Goal: Task Accomplishment & Management: Use online tool/utility

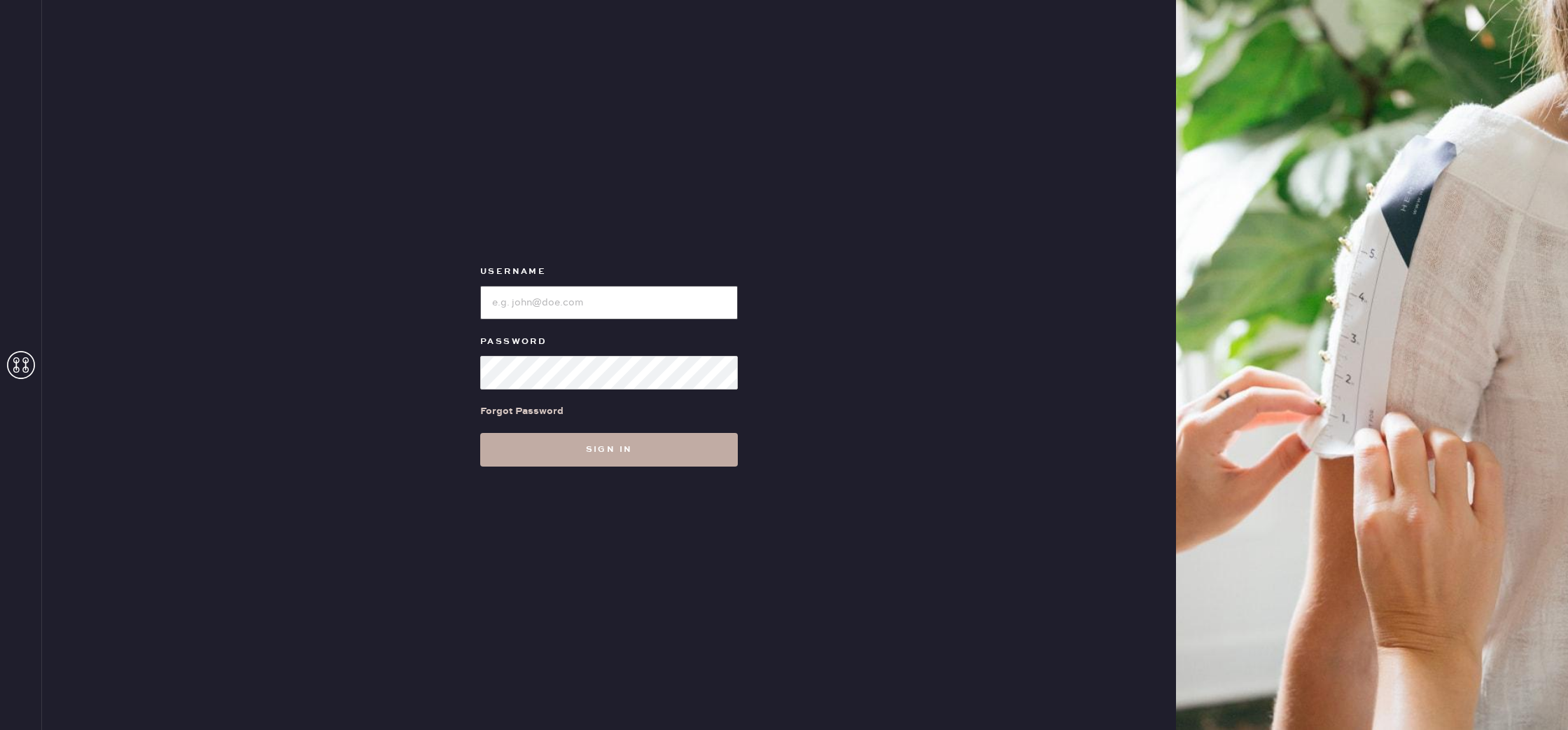
type input "reformationbond"
click at [632, 460] on button "Sign in" at bounding box center [609, 449] width 258 height 33
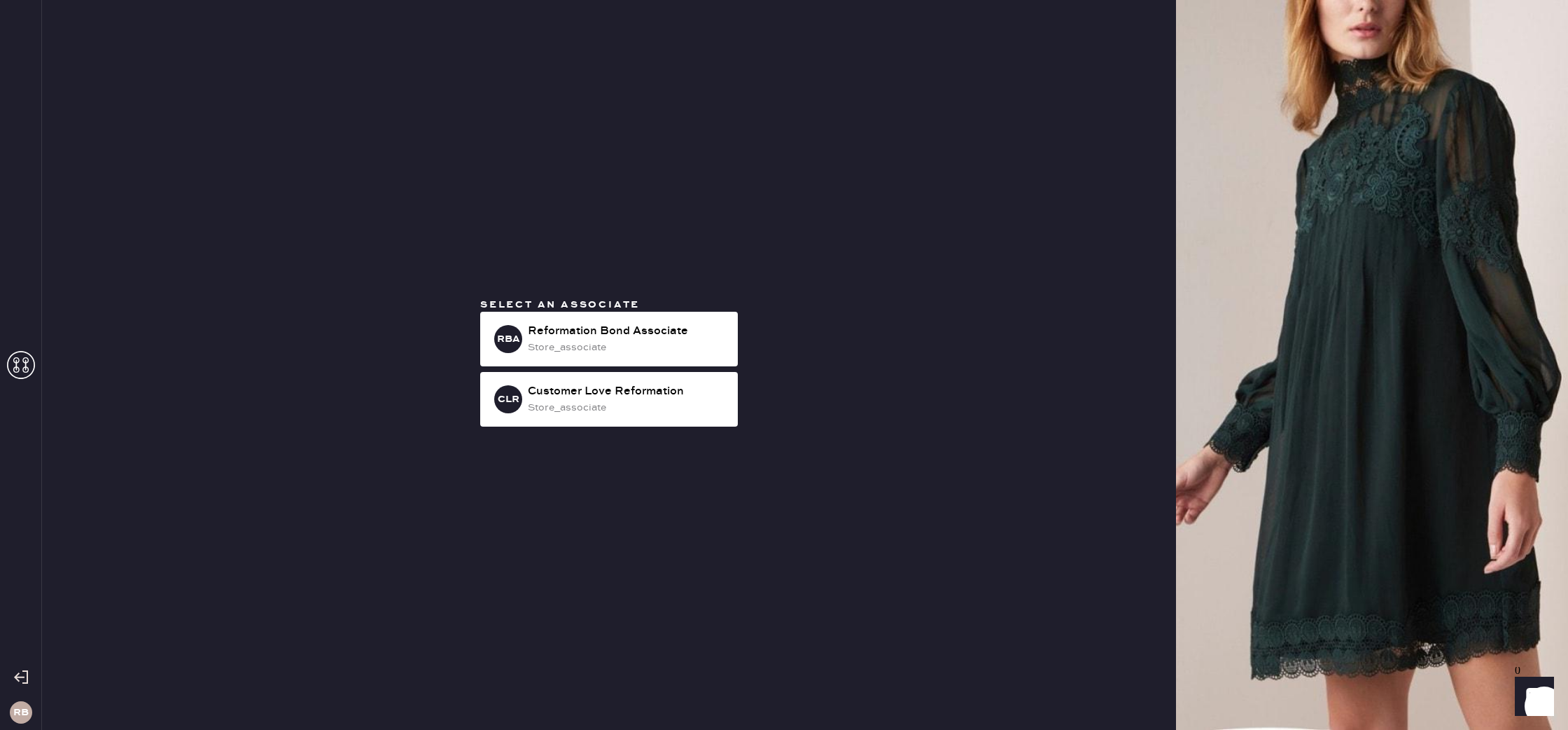
click at [673, 310] on div "Select an associate RBA Reformation Bond Associate store_associate CLR Customer…" at bounding box center [609, 365] width 280 height 135
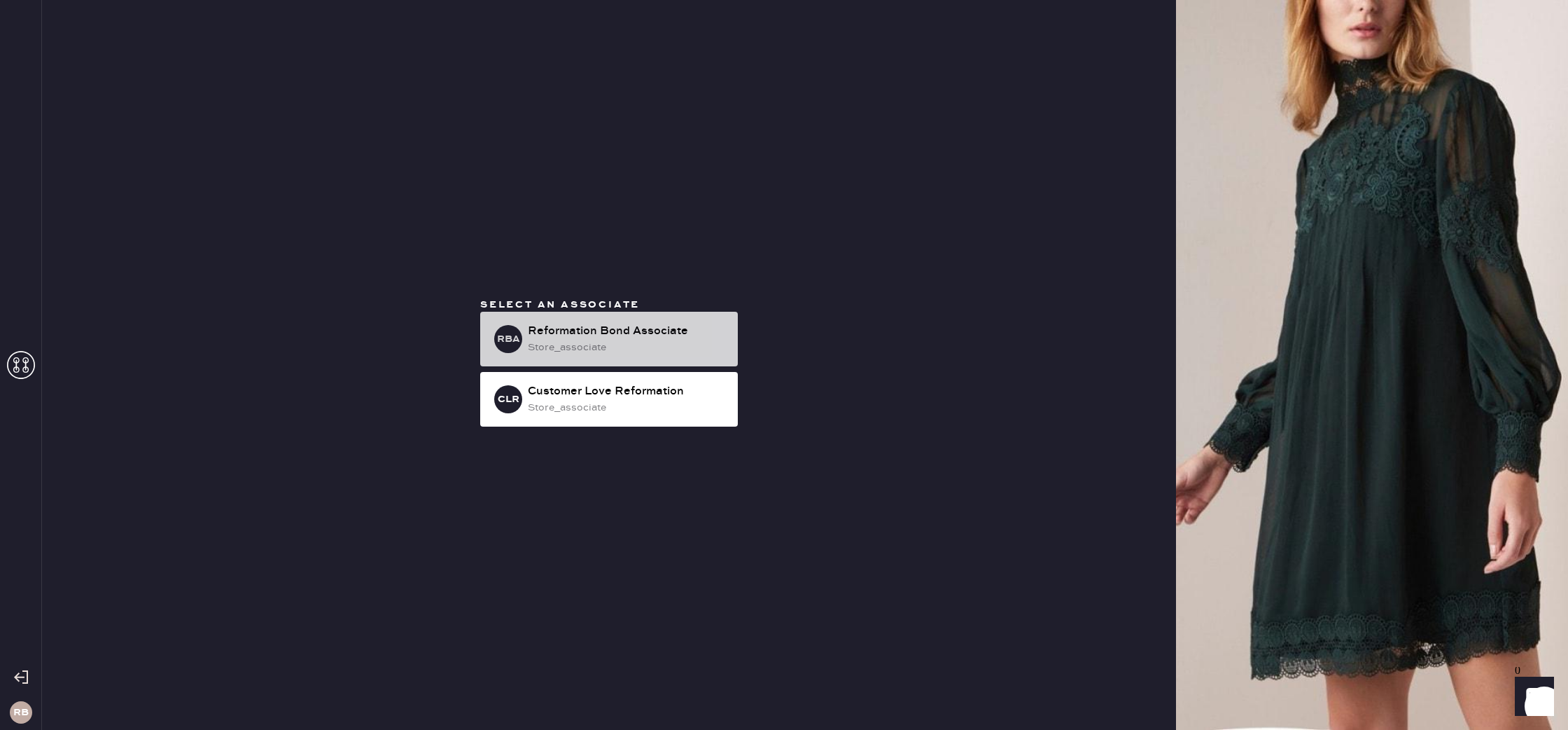
click at [667, 318] on div "RBA Reformation Bond Associate store_associate" at bounding box center [609, 339] width 258 height 55
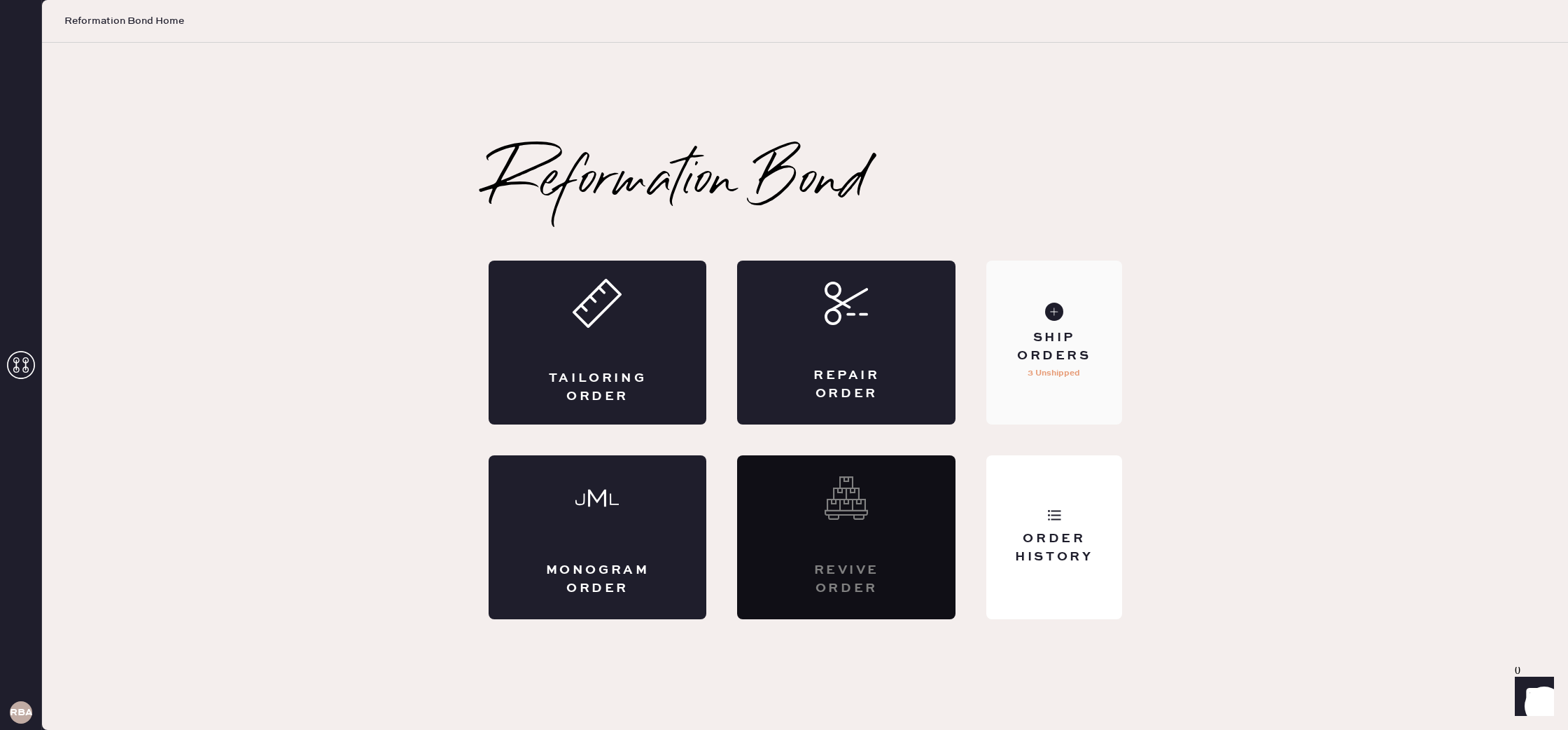
click at [1080, 374] on div "Ship Orders 3 Unshipped" at bounding box center [1054, 342] width 135 height 164
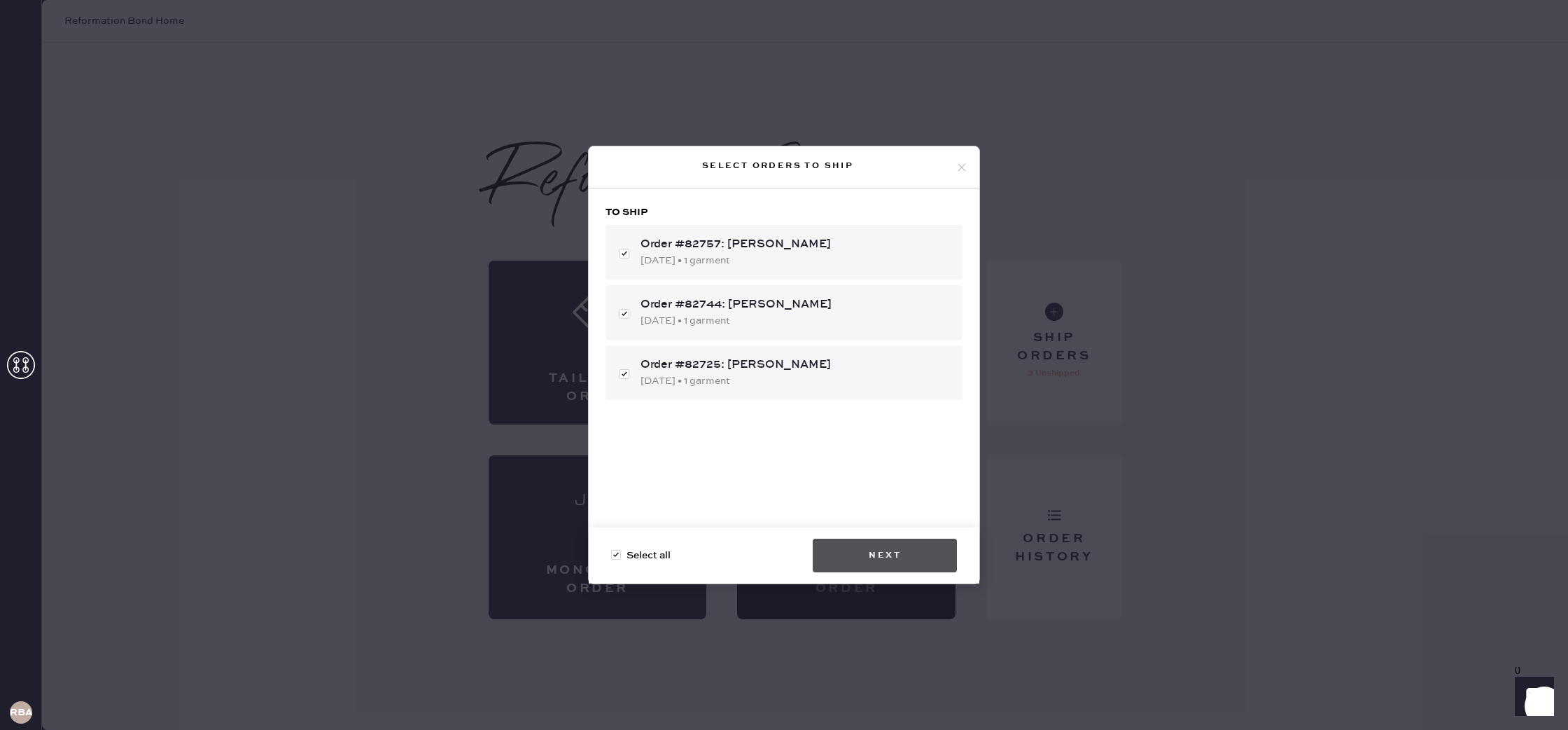
click at [926, 555] on button "Next" at bounding box center [885, 555] width 144 height 33
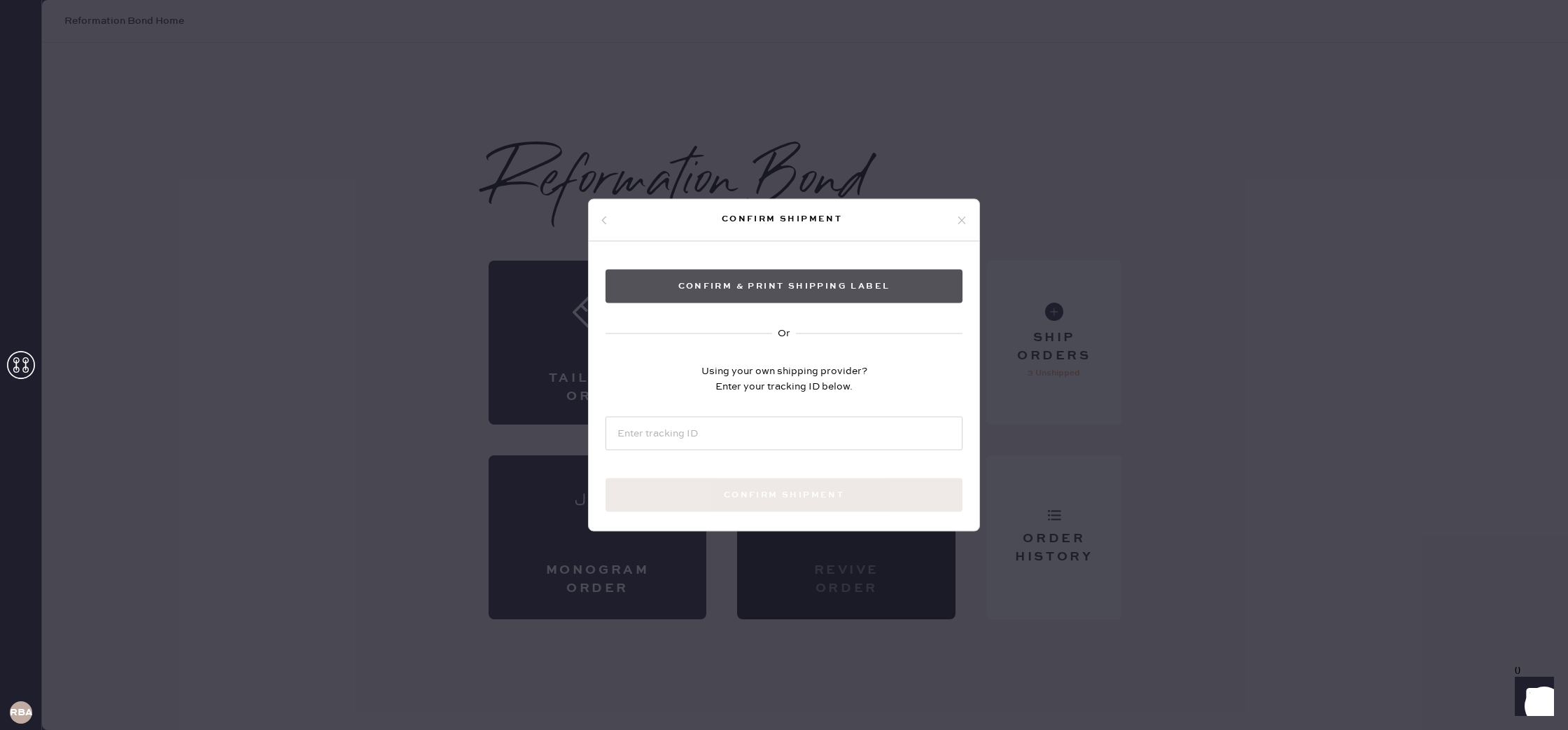
click at [870, 288] on button "Confirm & Print shipping label" at bounding box center [784, 286] width 357 height 33
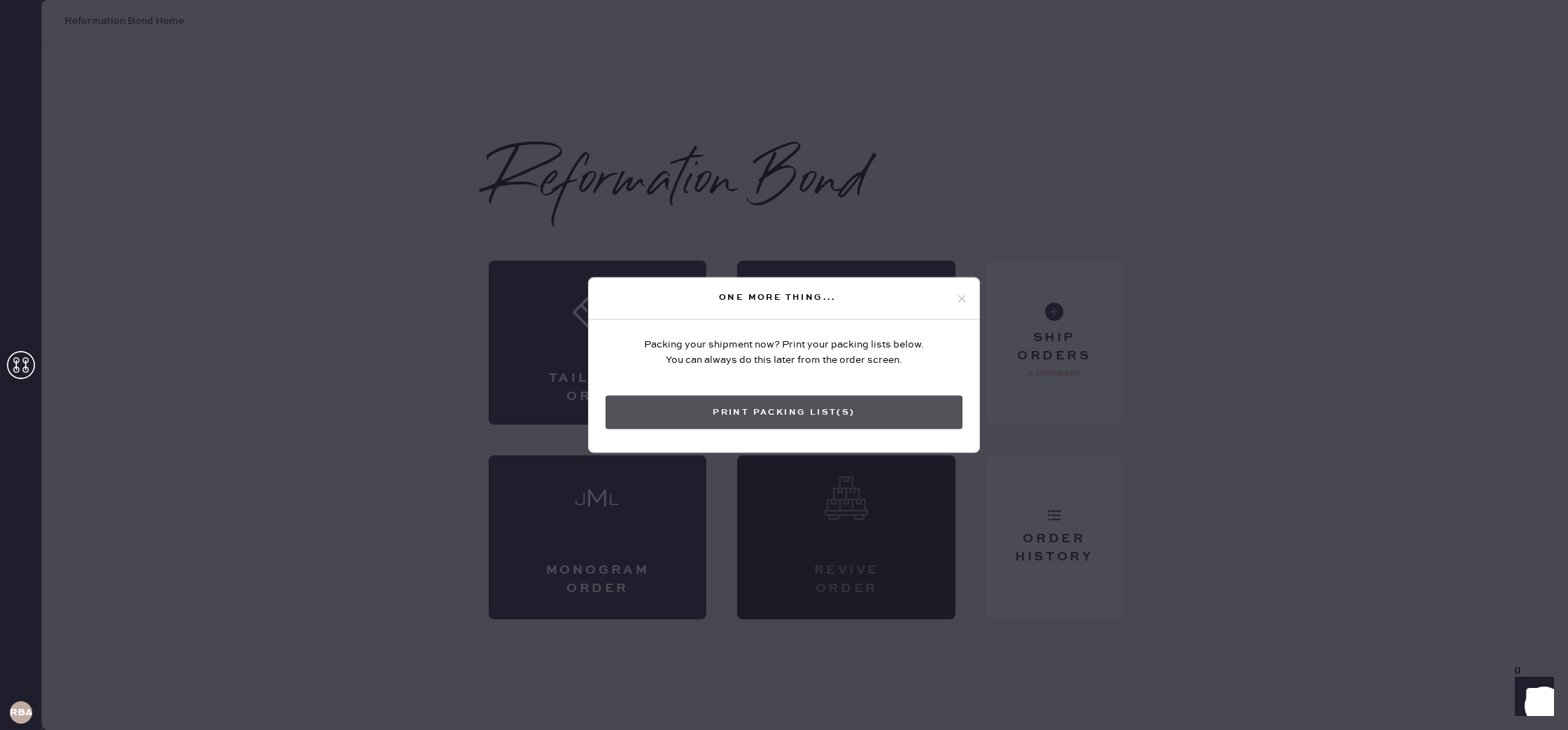
click at [769, 401] on button "Print Packing List(s)" at bounding box center [784, 412] width 357 height 33
